Goal: Find specific page/section: Find specific page/section

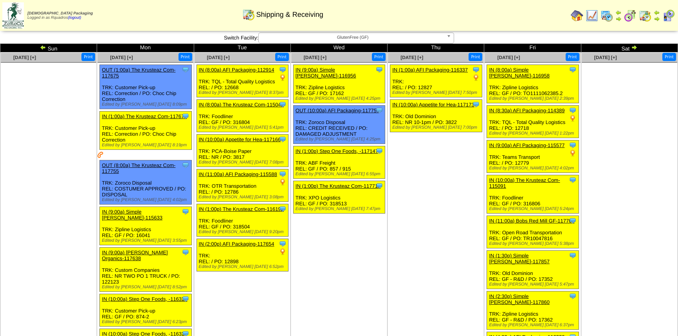
scroll to position [447, 0]
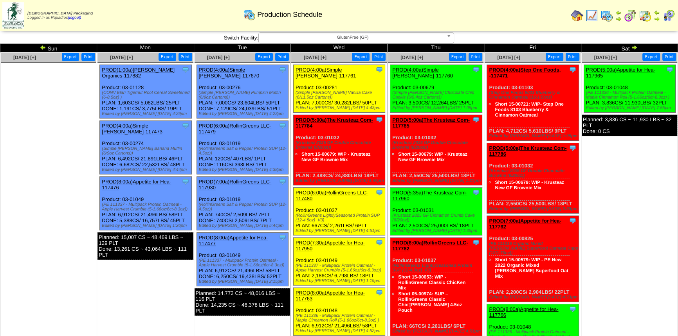
click at [42, 48] on img at bounding box center [43, 47] width 6 height 6
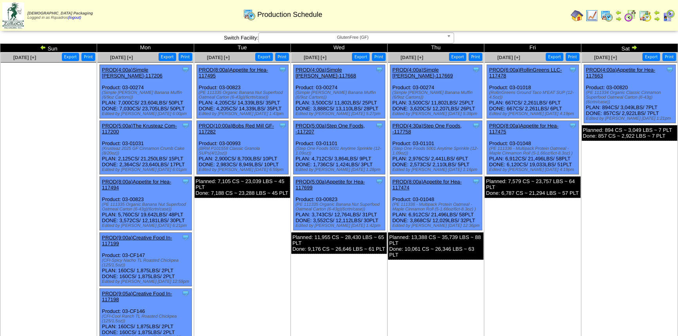
click at [634, 47] on img at bounding box center [634, 47] width 6 height 6
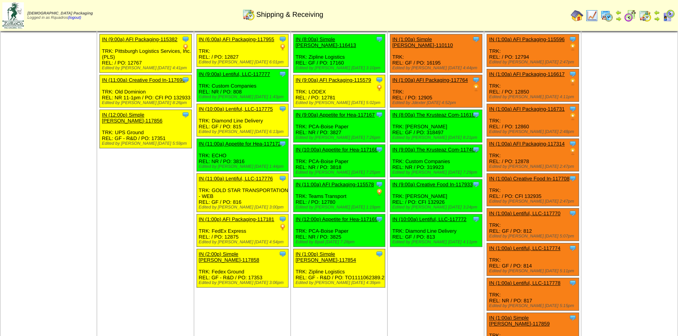
scroll to position [447, 0]
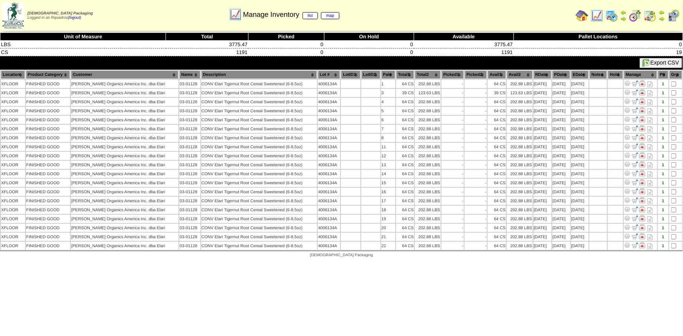
click at [582, 18] on img at bounding box center [582, 15] width 13 height 13
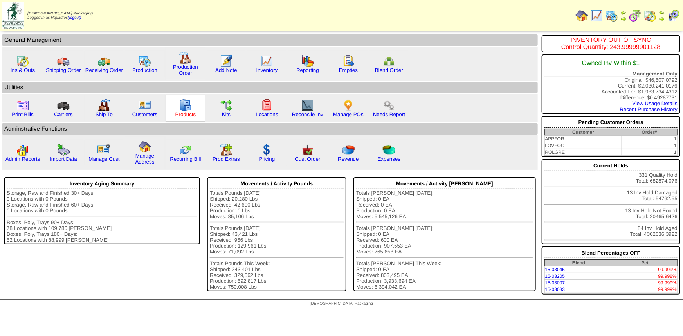
click at [189, 115] on link "Products" at bounding box center [185, 115] width 21 height 6
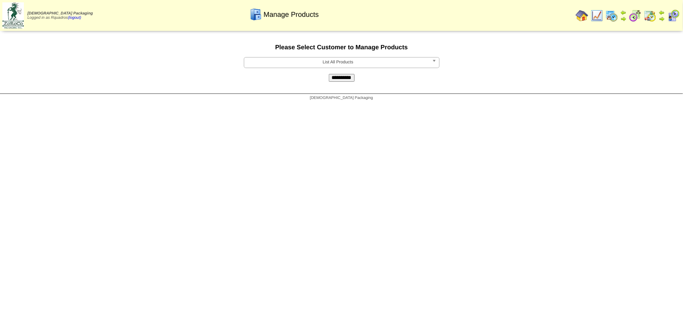
click at [280, 63] on span "List All Products" at bounding box center [338, 62] width 182 height 9
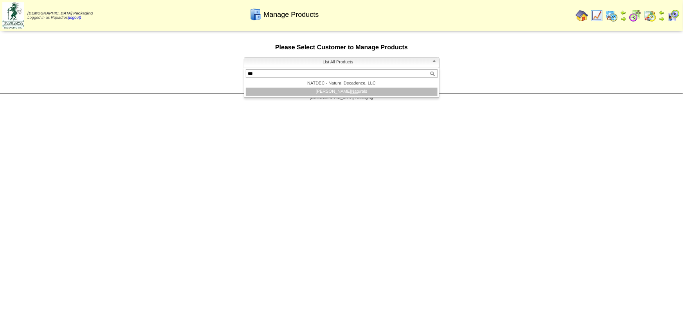
type input "***"
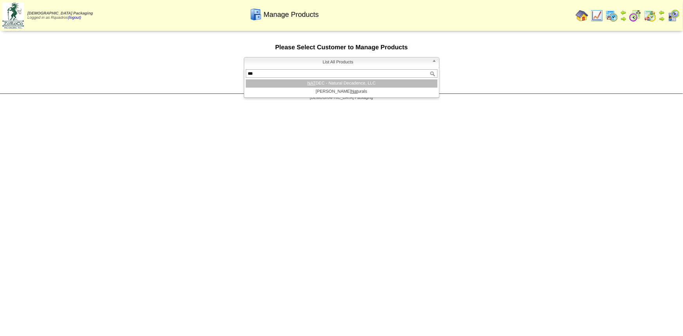
click at [317, 82] on li "NAT DEC - Natural Decadence, LLC" at bounding box center [342, 83] width 192 height 8
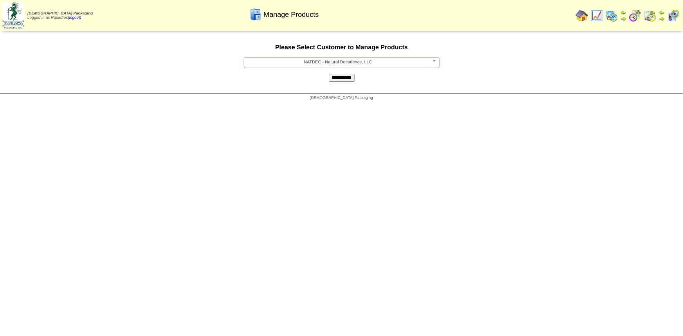
click at [345, 78] on input "**********" at bounding box center [342, 78] width 26 height 8
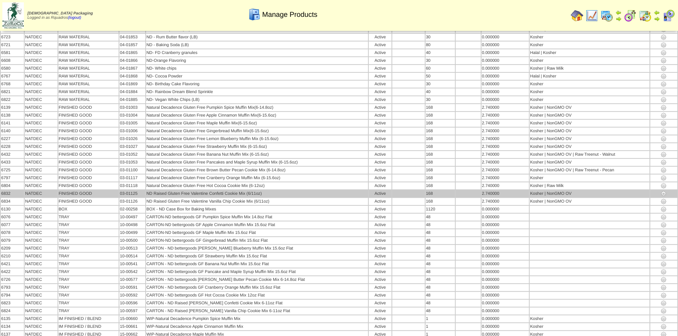
scroll to position [235, 0]
